Goal: Use online tool/utility: Use online tool/utility

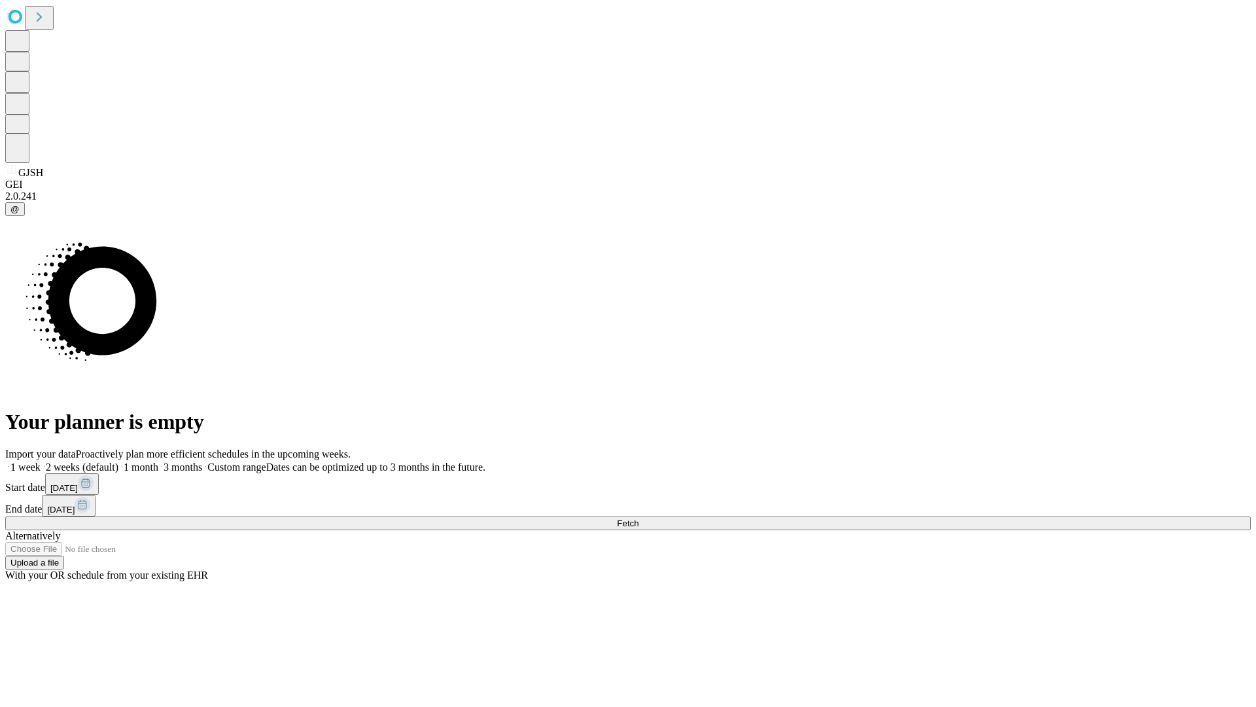
click at [639, 518] on span "Fetch" at bounding box center [628, 523] width 22 height 10
